Goal: Task Accomplishment & Management: Use online tool/utility

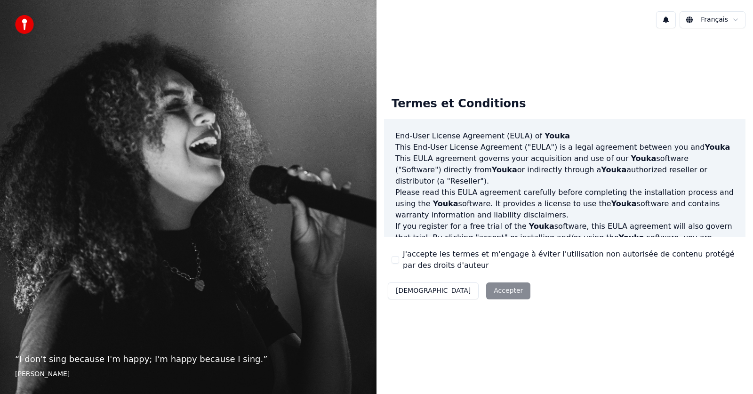
click at [397, 260] on button "J'accepte les termes et m'engage à éviter l'utilisation non autorisée de conten…" at bounding box center [396, 260] width 8 height 8
click at [486, 297] on button "Accepter" at bounding box center [508, 290] width 44 height 17
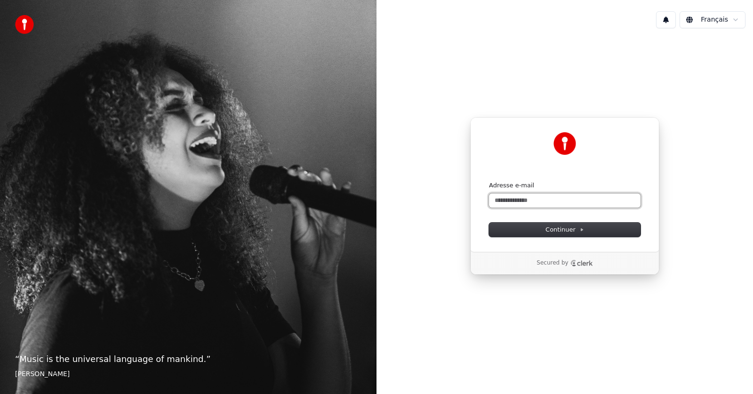
click at [530, 204] on input "Adresse e-mail" at bounding box center [565, 200] width 152 height 14
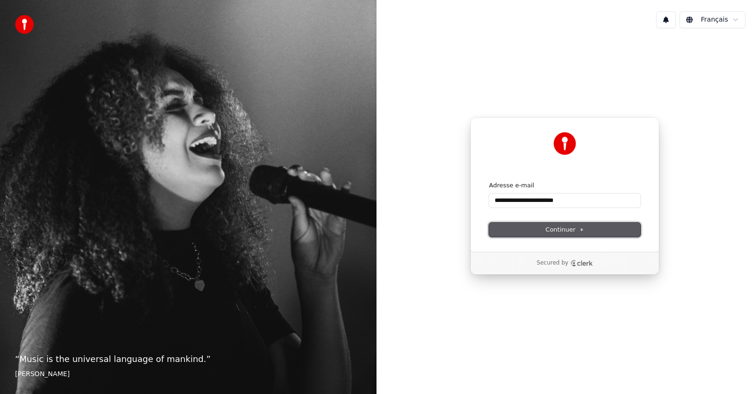
click at [538, 230] on button "Continuer" at bounding box center [565, 230] width 152 height 14
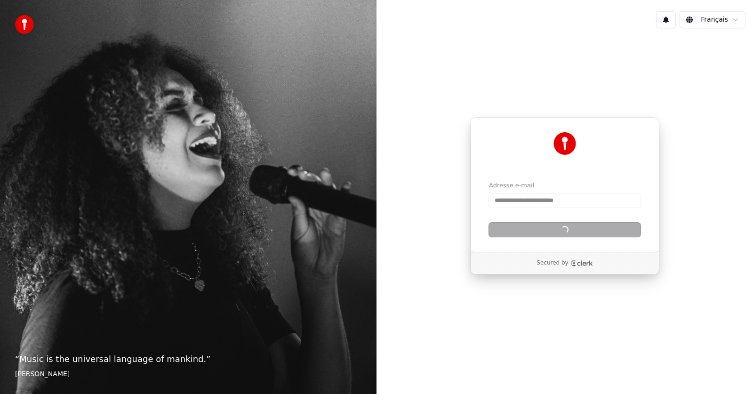
type input "**********"
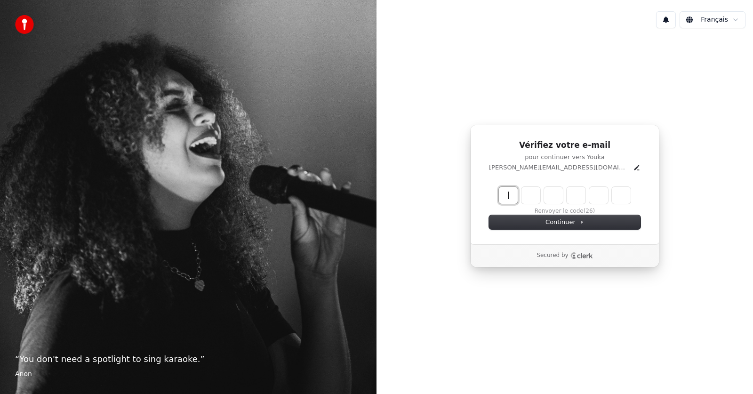
click at [509, 196] on input "Enter verification code" at bounding box center [565, 195] width 132 height 17
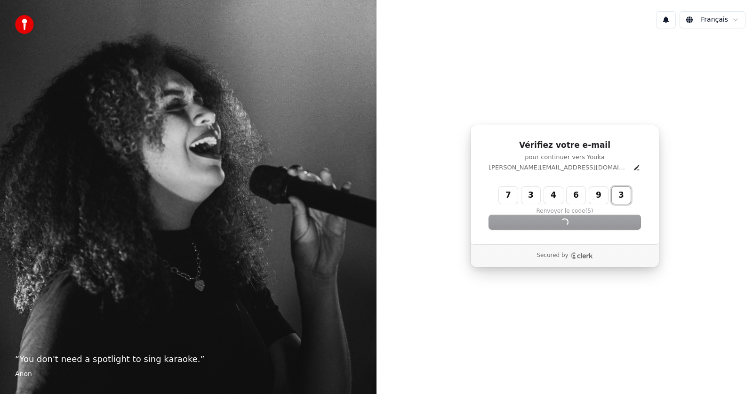
type input "******"
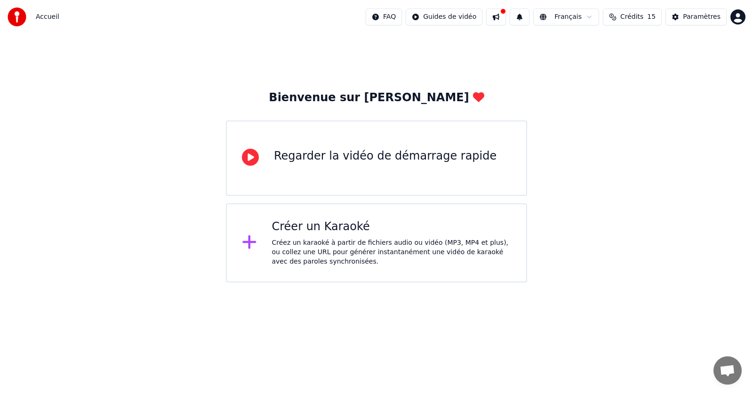
click at [250, 159] on icon at bounding box center [250, 157] width 17 height 17
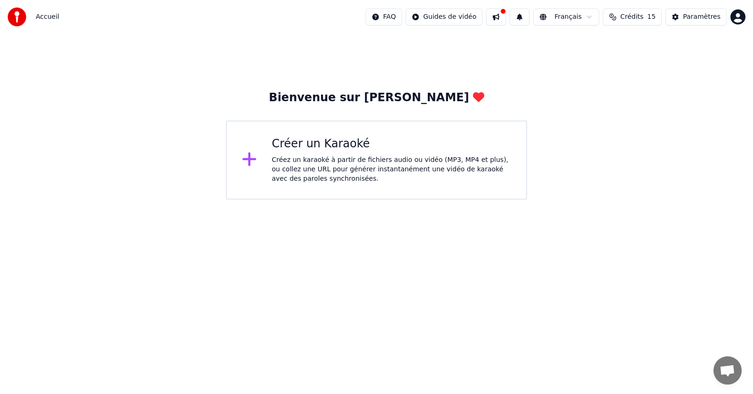
click at [250, 159] on icon at bounding box center [249, 160] width 14 height 14
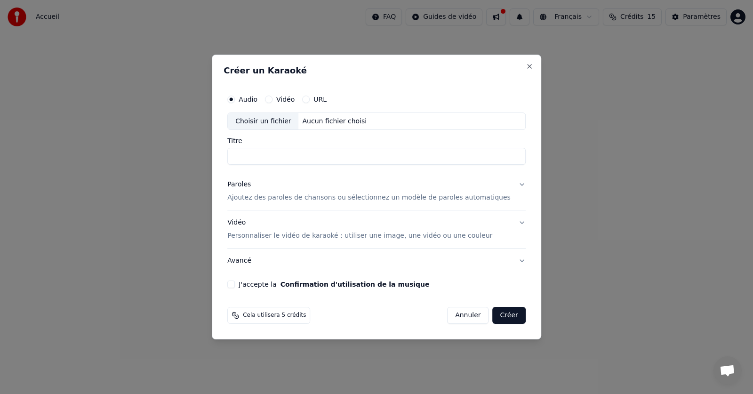
drag, startPoint x: 753, startPoint y: 195, endPoint x: 649, endPoint y: 165, distance: 107.9
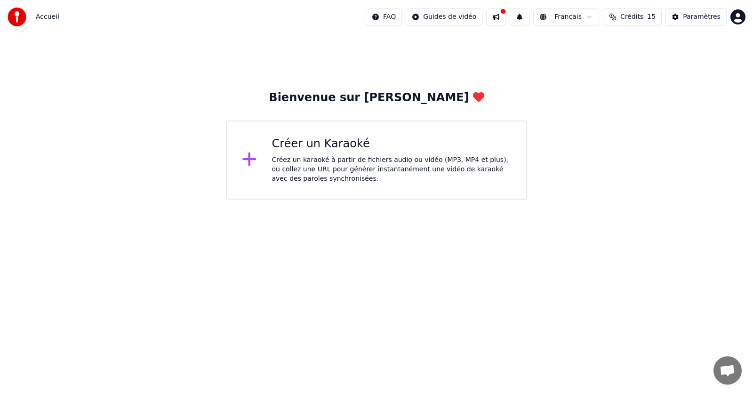
click at [316, 145] on div "Créer un Karaoké" at bounding box center [392, 144] width 240 height 15
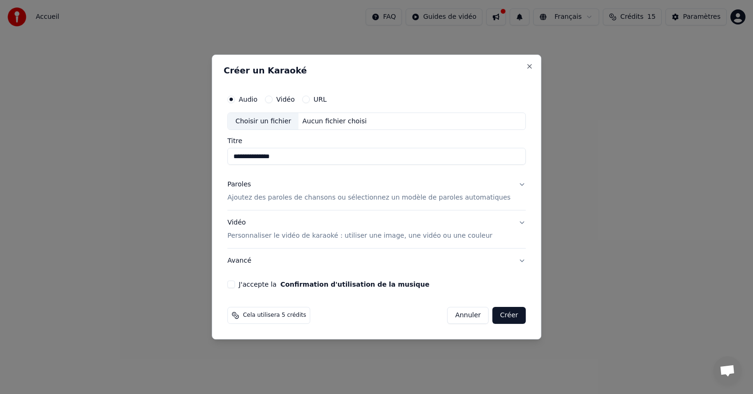
type input "**********"
click at [318, 196] on p "Ajoutez des paroles de chansons ou sélectionnez un modèle de paroles automatiqu…" at bounding box center [368, 197] width 283 height 9
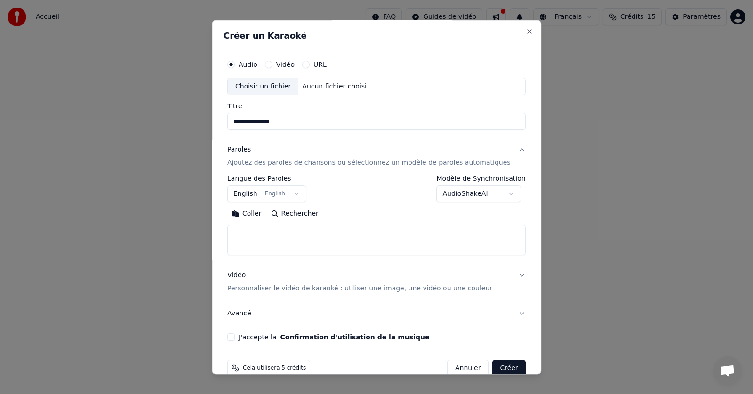
click at [300, 194] on button "English English" at bounding box center [266, 194] width 79 height 17
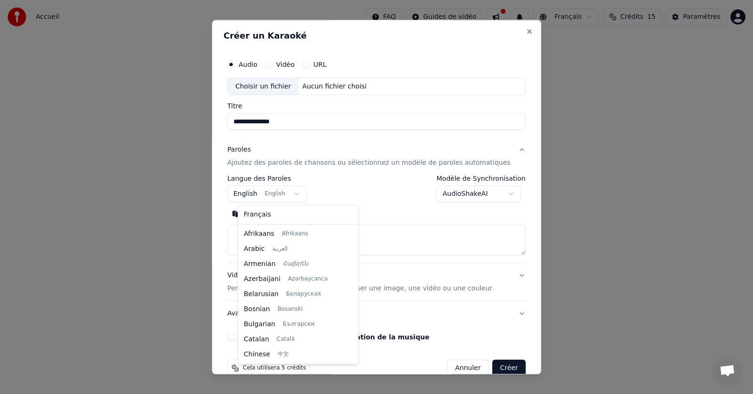
click at [258, 195] on body "**********" at bounding box center [376, 100] width 753 height 200
click at [303, 193] on body "**********" at bounding box center [376, 100] width 753 height 200
select select "**"
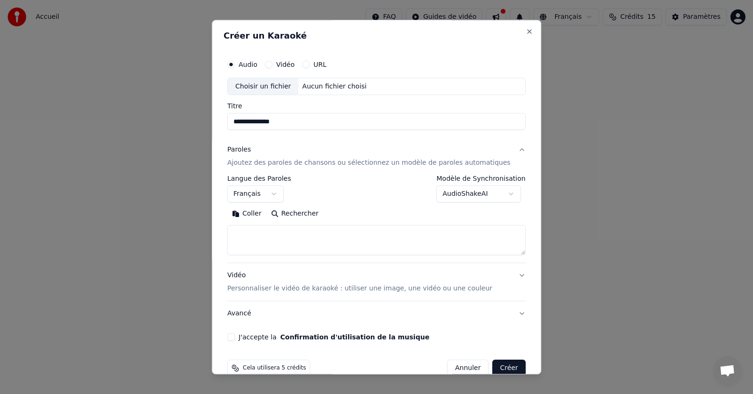
click at [315, 208] on button "Rechercher" at bounding box center [294, 214] width 57 height 15
click at [315, 233] on textarea at bounding box center [362, 240] width 270 height 30
click at [296, 242] on textarea at bounding box center [362, 240] width 270 height 30
click at [296, 251] on textarea at bounding box center [362, 240] width 270 height 30
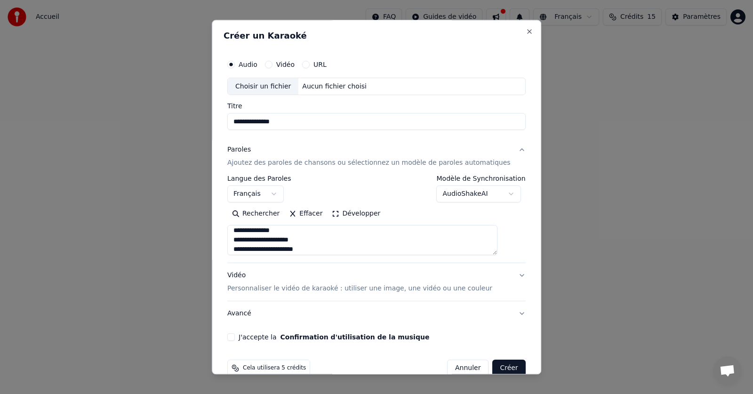
click at [300, 230] on textarea at bounding box center [362, 240] width 270 height 30
click at [307, 243] on textarea at bounding box center [362, 240] width 270 height 30
click at [321, 249] on textarea at bounding box center [362, 240] width 270 height 30
click at [320, 239] on textarea at bounding box center [362, 240] width 270 height 30
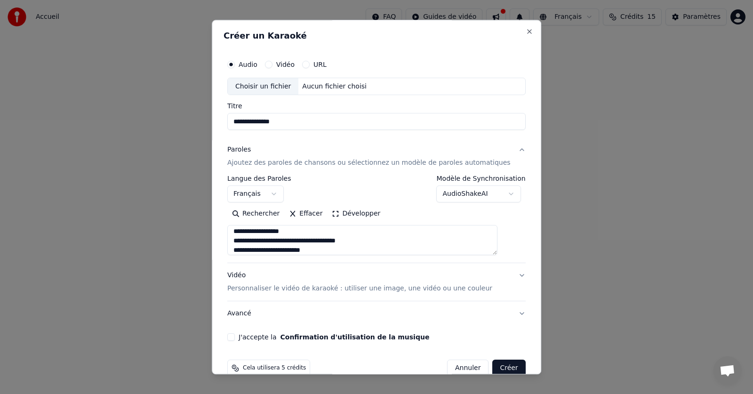
click at [329, 251] on textarea at bounding box center [362, 240] width 270 height 30
click at [330, 251] on textarea at bounding box center [362, 240] width 270 height 30
click at [335, 251] on textarea at bounding box center [362, 240] width 270 height 30
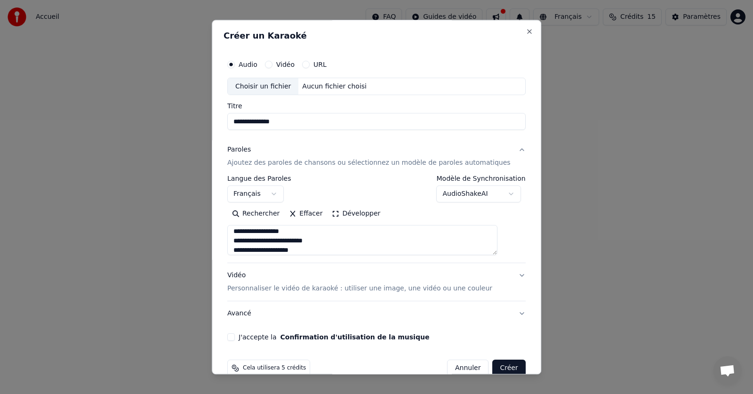
scroll to position [191, 0]
click at [342, 253] on textarea at bounding box center [362, 240] width 270 height 30
click at [280, 233] on textarea at bounding box center [362, 240] width 270 height 30
click at [279, 234] on textarea at bounding box center [362, 240] width 270 height 30
click at [305, 251] on textarea at bounding box center [362, 240] width 270 height 30
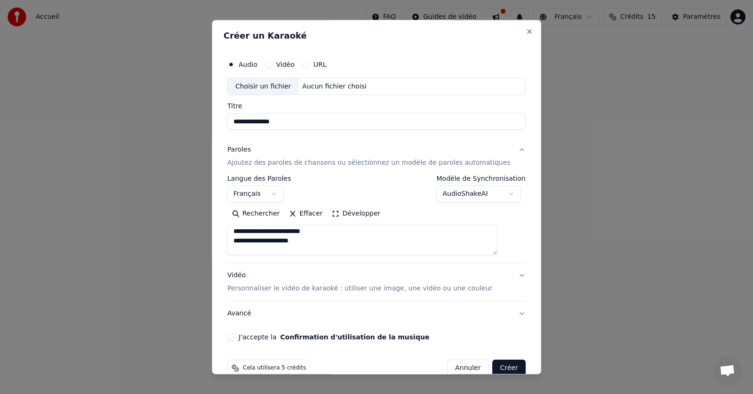
scroll to position [200, 0]
click at [247, 241] on textarea at bounding box center [362, 240] width 270 height 30
click at [326, 250] on textarea at bounding box center [362, 240] width 270 height 30
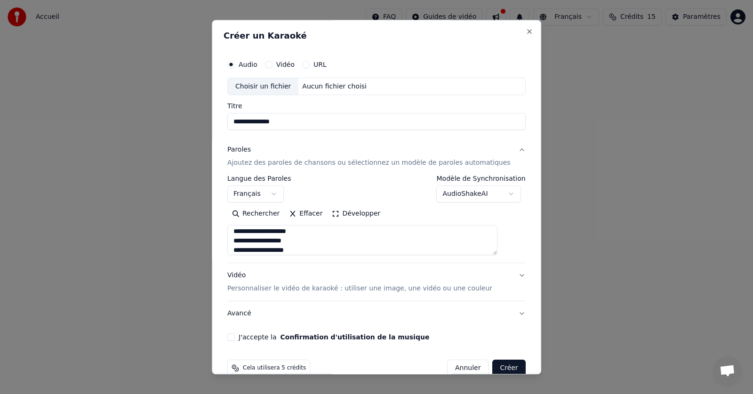
click at [322, 251] on textarea at bounding box center [362, 240] width 270 height 30
click at [327, 242] on textarea at bounding box center [362, 240] width 270 height 30
click at [330, 241] on textarea at bounding box center [362, 240] width 270 height 30
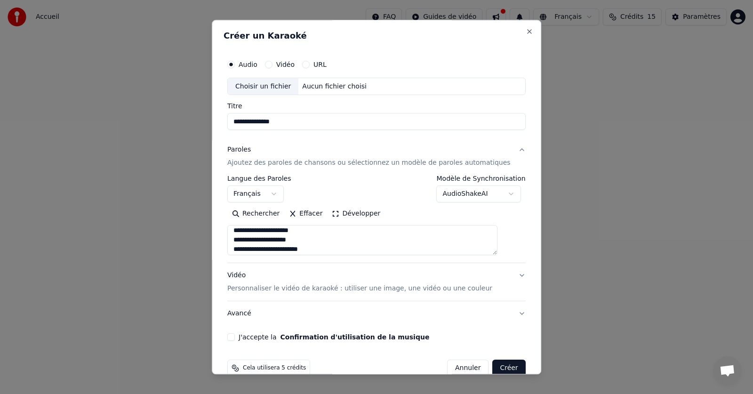
click at [338, 249] on textarea at bounding box center [362, 240] width 270 height 30
type textarea "**********"
click at [391, 287] on p "Personnaliser le vidéo de karaoké : utiliser une image, une vidéo ou une couleur" at bounding box center [359, 288] width 265 height 9
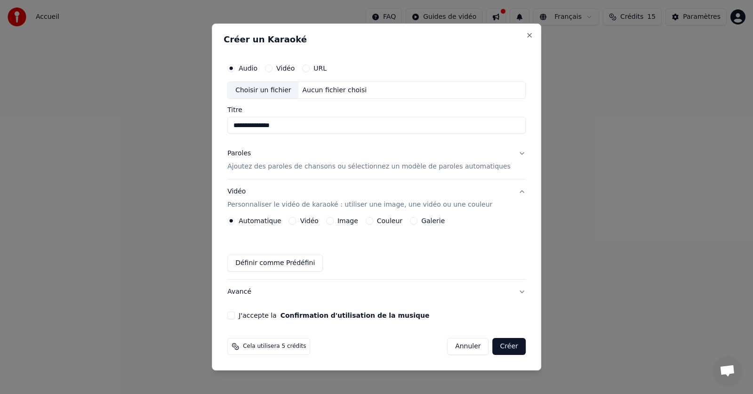
click at [354, 221] on label "Image" at bounding box center [348, 220] width 21 height 7
click at [334, 221] on button "Image" at bounding box center [330, 221] width 8 height 8
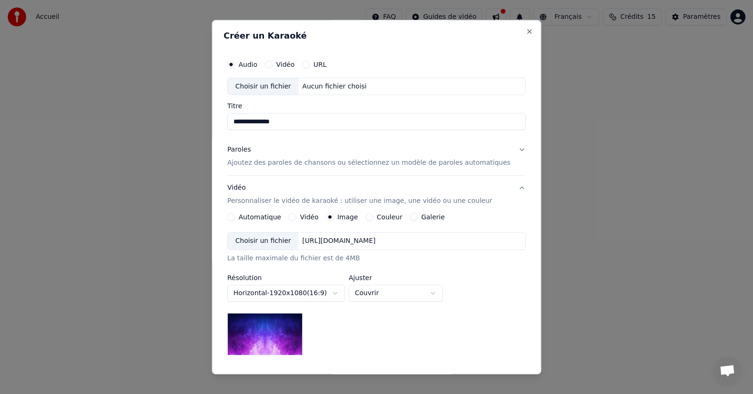
click at [282, 242] on div "Choisir un fichier" at bounding box center [263, 241] width 71 height 17
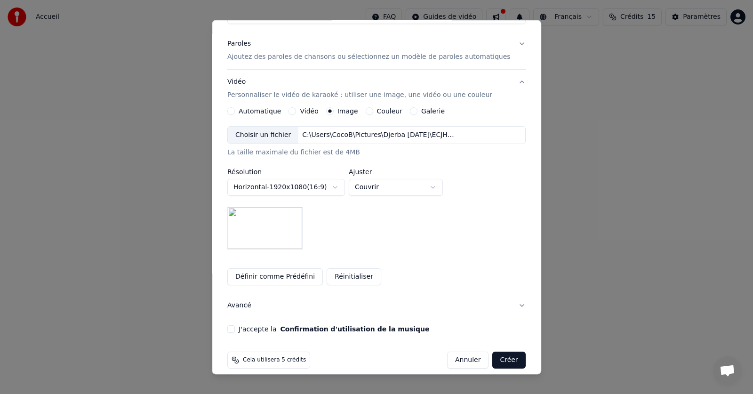
scroll to position [116, 0]
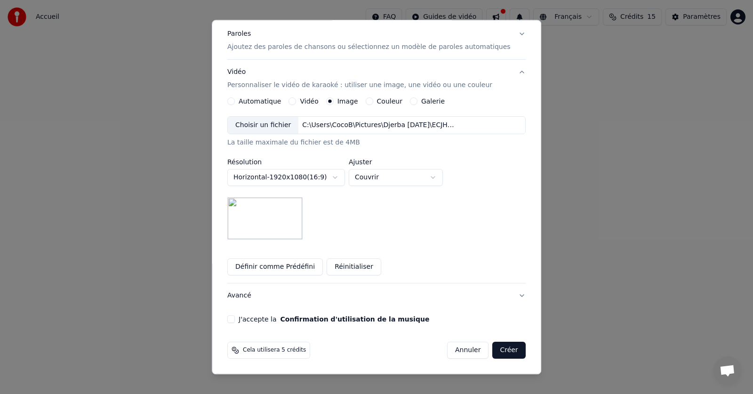
click at [235, 319] on button "J'accepte la Confirmation d'utilisation de la musique" at bounding box center [231, 320] width 8 height 8
click at [493, 346] on button "Créer" at bounding box center [509, 350] width 33 height 17
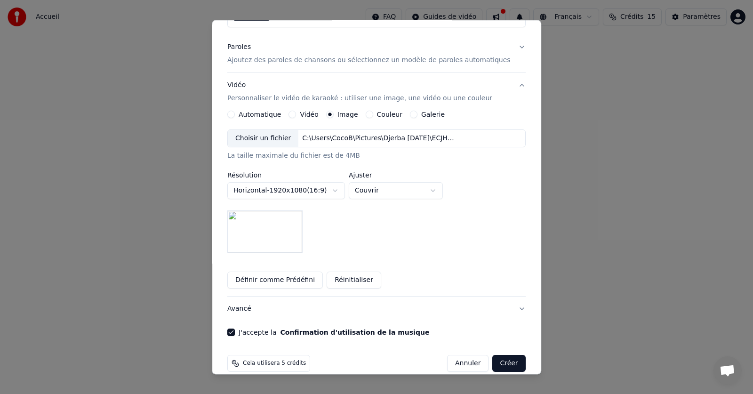
scroll to position [129, 0]
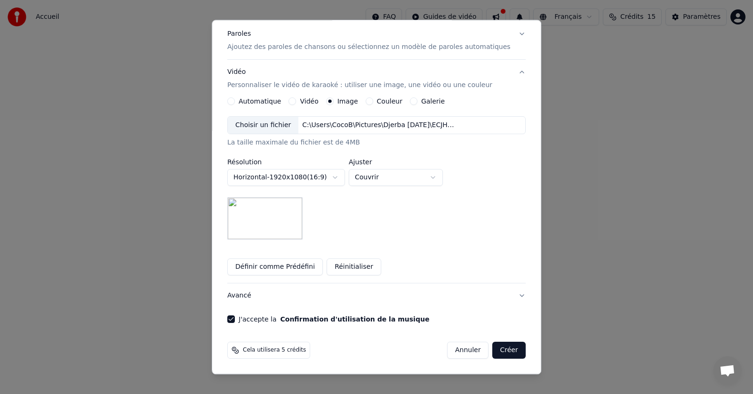
click at [493, 348] on button "Créer" at bounding box center [509, 350] width 33 height 17
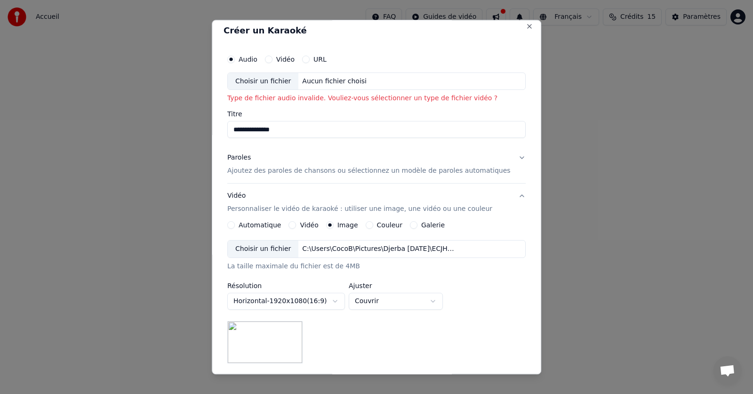
scroll to position [0, 0]
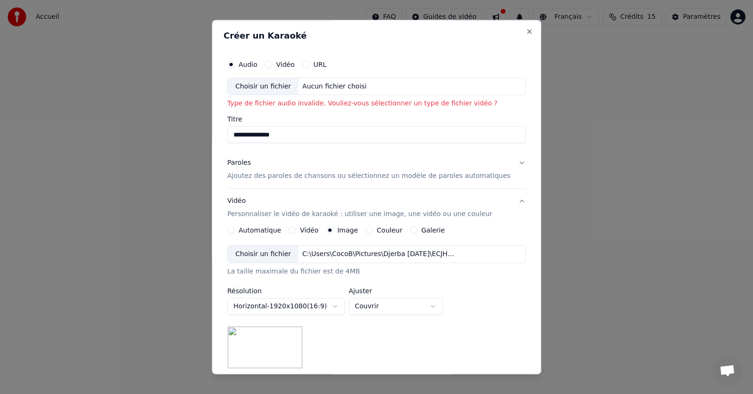
click at [273, 64] on button "Vidéo" at bounding box center [269, 65] width 8 height 8
click at [323, 87] on div "Aucun fichier choisi" at bounding box center [335, 86] width 72 height 9
click at [235, 64] on button "Audio" at bounding box center [231, 65] width 8 height 8
click at [273, 61] on button "Vidéo" at bounding box center [269, 65] width 8 height 8
click at [281, 83] on div "Choisir un fichier" at bounding box center [263, 86] width 71 height 17
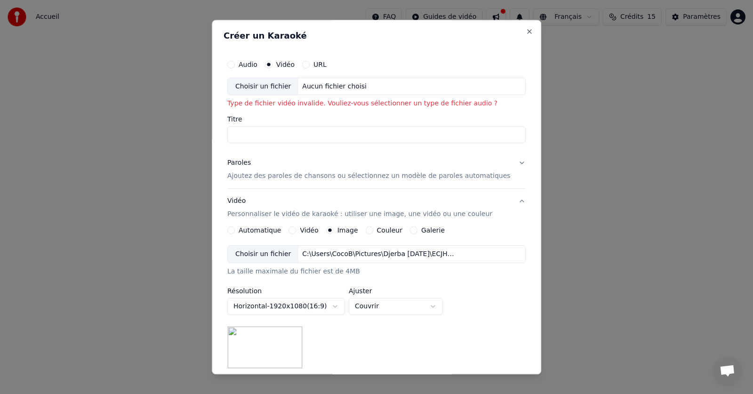
click at [317, 85] on div "Aucun fichier choisi" at bounding box center [335, 86] width 72 height 9
click at [290, 84] on div "Choisir un fichier" at bounding box center [263, 86] width 71 height 17
click at [235, 64] on button "Audio" at bounding box center [231, 65] width 8 height 8
click at [314, 86] on div "Aucun fichier choisi" at bounding box center [335, 86] width 72 height 9
click at [284, 67] on div "Vidéo" at bounding box center [280, 65] width 30 height 8
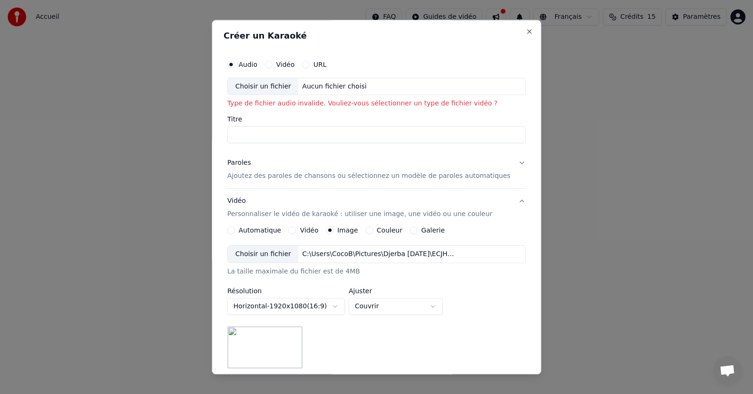
click at [273, 66] on button "Vidéo" at bounding box center [269, 65] width 8 height 8
click at [275, 86] on div "Choisir un fichier" at bounding box center [263, 86] width 71 height 17
click at [268, 90] on div "Choisir un fichier" at bounding box center [263, 86] width 71 height 17
click at [235, 64] on button "Audio" at bounding box center [231, 65] width 8 height 8
click at [266, 84] on div "Choisir un fichier" at bounding box center [263, 86] width 71 height 17
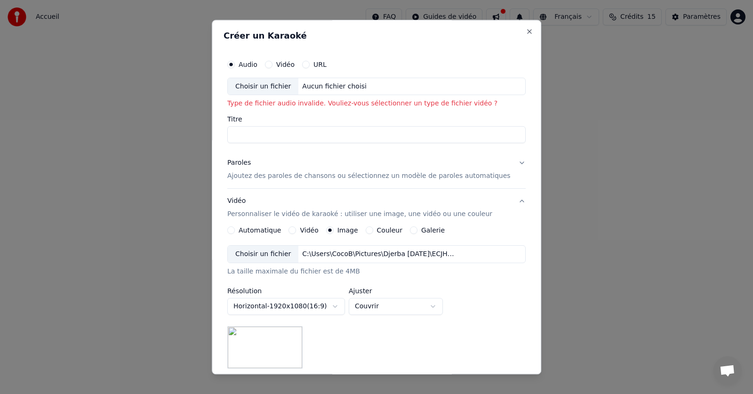
click at [310, 62] on button "URL" at bounding box center [306, 65] width 8 height 8
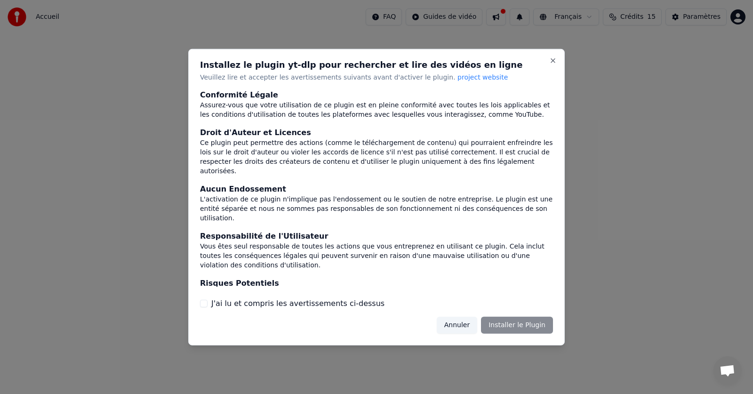
click at [464, 313] on div "Installez le plugin yt-dlp pour rechercher et lire des vidéos en ligne Veuillez…" at bounding box center [376, 196] width 377 height 297
click at [465, 314] on div "Installez le plugin yt-dlp pour rechercher et lire des vidéos en ligne Veuillez…" at bounding box center [376, 196] width 377 height 297
click at [468, 326] on button "Annuler" at bounding box center [457, 325] width 40 height 17
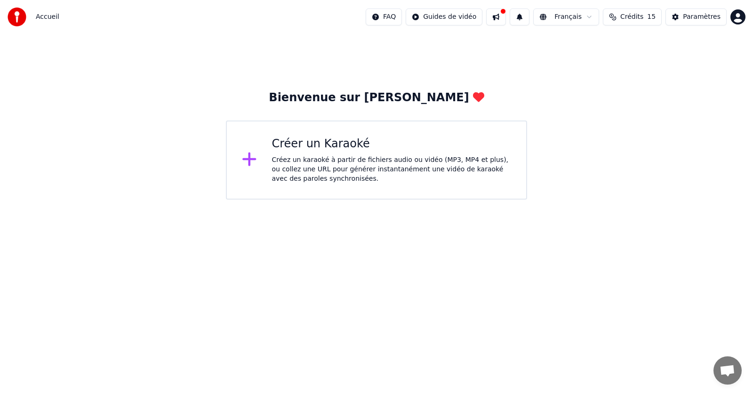
click at [304, 150] on div "Créer un Karaoké" at bounding box center [392, 144] width 240 height 15
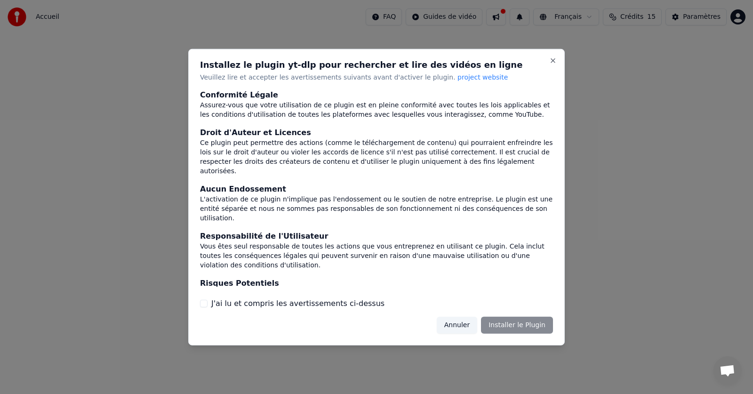
click at [464, 324] on button "Annuler" at bounding box center [457, 325] width 40 height 17
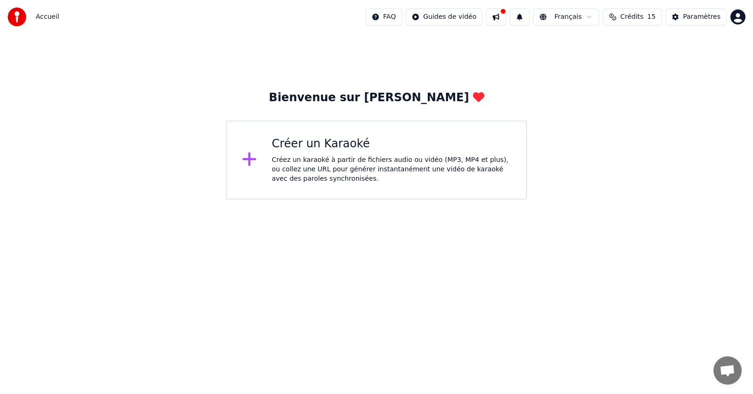
click at [326, 145] on div "Créer un Karaoké" at bounding box center [392, 144] width 240 height 15
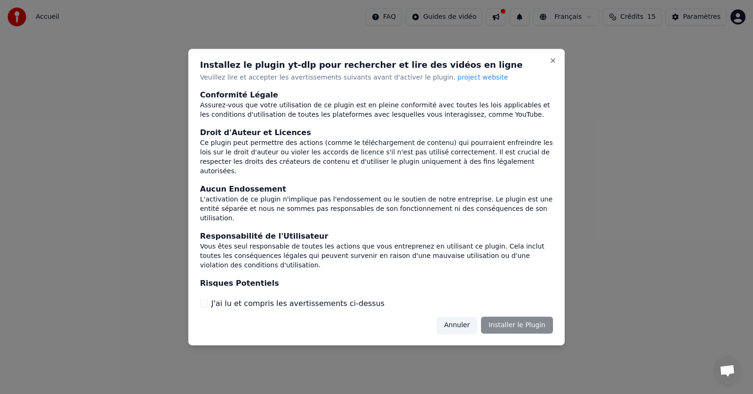
click at [548, 61] on h2 "Installez le plugin yt-dlp pour rechercher et lire des vidéos en ligne" at bounding box center [376, 64] width 353 height 8
click at [554, 59] on button "Close" at bounding box center [553, 60] width 8 height 8
click at [553, 58] on button "Close" at bounding box center [553, 60] width 8 height 8
click at [551, 58] on button "Close" at bounding box center [553, 60] width 8 height 8
click at [203, 302] on button "J'ai lu et compris les avertissements ci-dessus" at bounding box center [204, 304] width 8 height 8
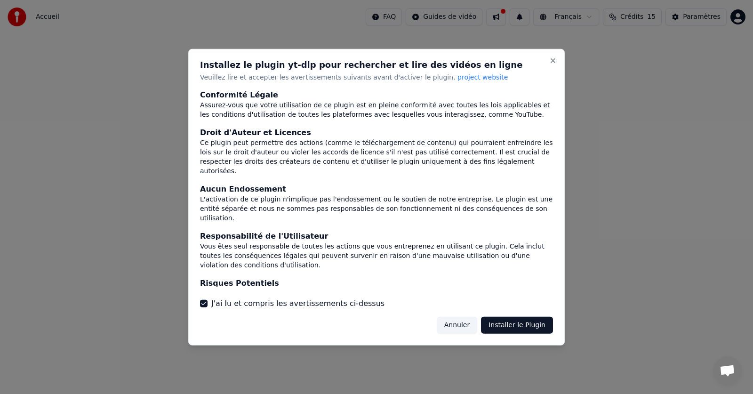
click at [465, 324] on button "Annuler" at bounding box center [457, 325] width 40 height 17
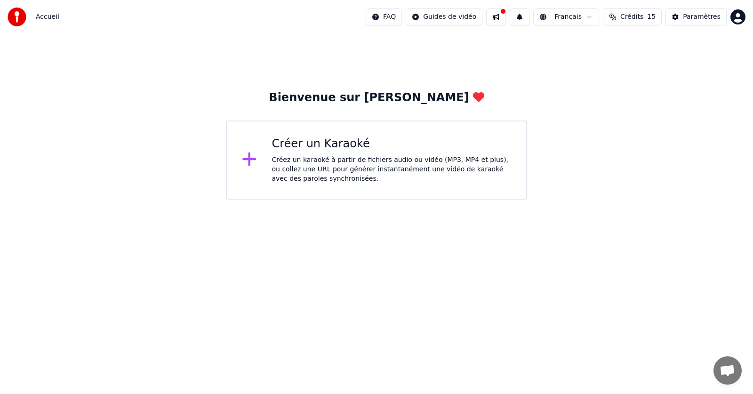
click at [326, 145] on div "Créer un Karaoké" at bounding box center [392, 144] width 240 height 15
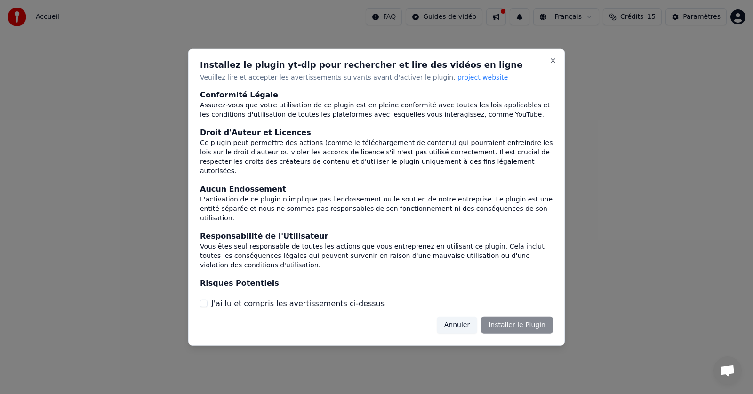
click at [458, 328] on button "Annuler" at bounding box center [457, 325] width 40 height 17
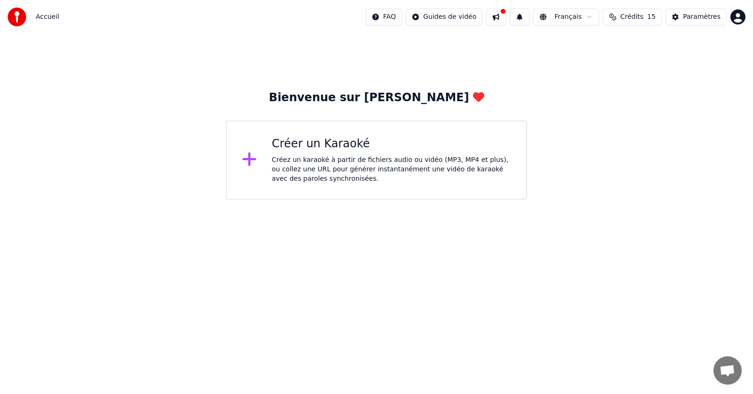
click at [462, 16] on html "Accueil FAQ Guides de vidéo Français Crédits 15 Paramètres Bienvenue sur Youka …" at bounding box center [376, 100] width 753 height 200
click at [469, 56] on div "Guide de synchronisation des paroles" at bounding box center [464, 52] width 131 height 15
click at [462, 52] on div "Guide de synchronisation des paroles" at bounding box center [464, 52] width 131 height 15
click at [629, 19] on span "Crédits" at bounding box center [631, 16] width 23 height 9
click at [632, 159] on div "Bienvenue sur [PERSON_NAME] un Karaoké Créez un karaoké à partir de fichiers au…" at bounding box center [376, 117] width 753 height 166
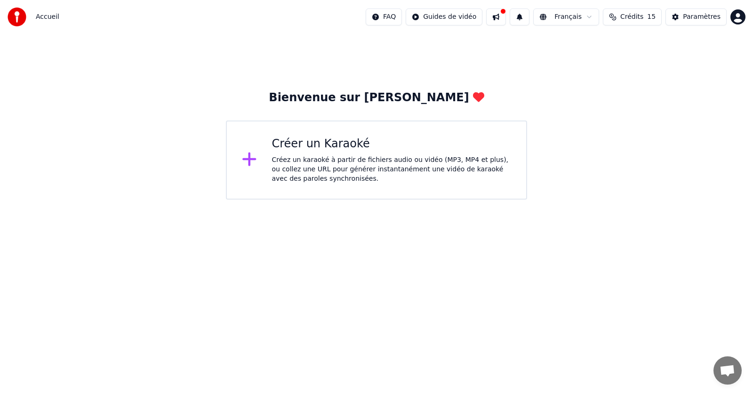
click at [501, 19] on button at bounding box center [496, 16] width 20 height 17
click at [412, 17] on html "Accueil FAQ Guides de vidéo Français Crédits 15 Paramètres Bienvenue sur Youka …" at bounding box center [376, 100] width 753 height 200
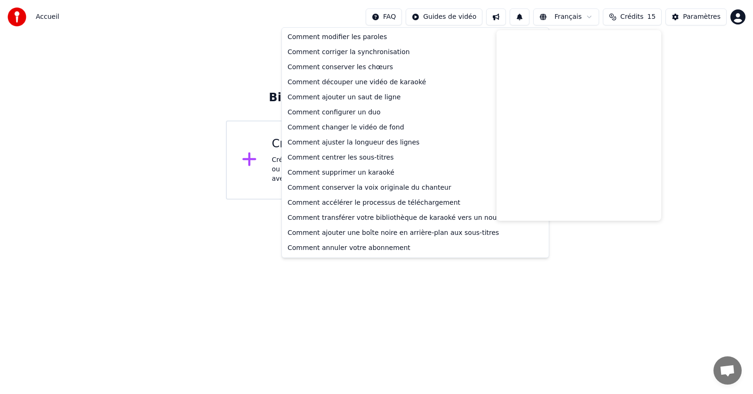
click at [410, 17] on html "Accueil FAQ Guides de vidéo Français Crédits 15 Paramètres Bienvenue sur Youka …" at bounding box center [376, 100] width 753 height 200
click at [399, 10] on html "Accueil FAQ Guides de vidéo Français Crédits 15 Paramètres Bienvenue sur Youka …" at bounding box center [376, 100] width 753 height 200
click at [594, 200] on html "Accueil FAQ Guides de vidéo Français Crédits 15 Paramètres Bienvenue sur Youka …" at bounding box center [376, 100] width 753 height 200
